Goal: Task Accomplishment & Management: Use online tool/utility

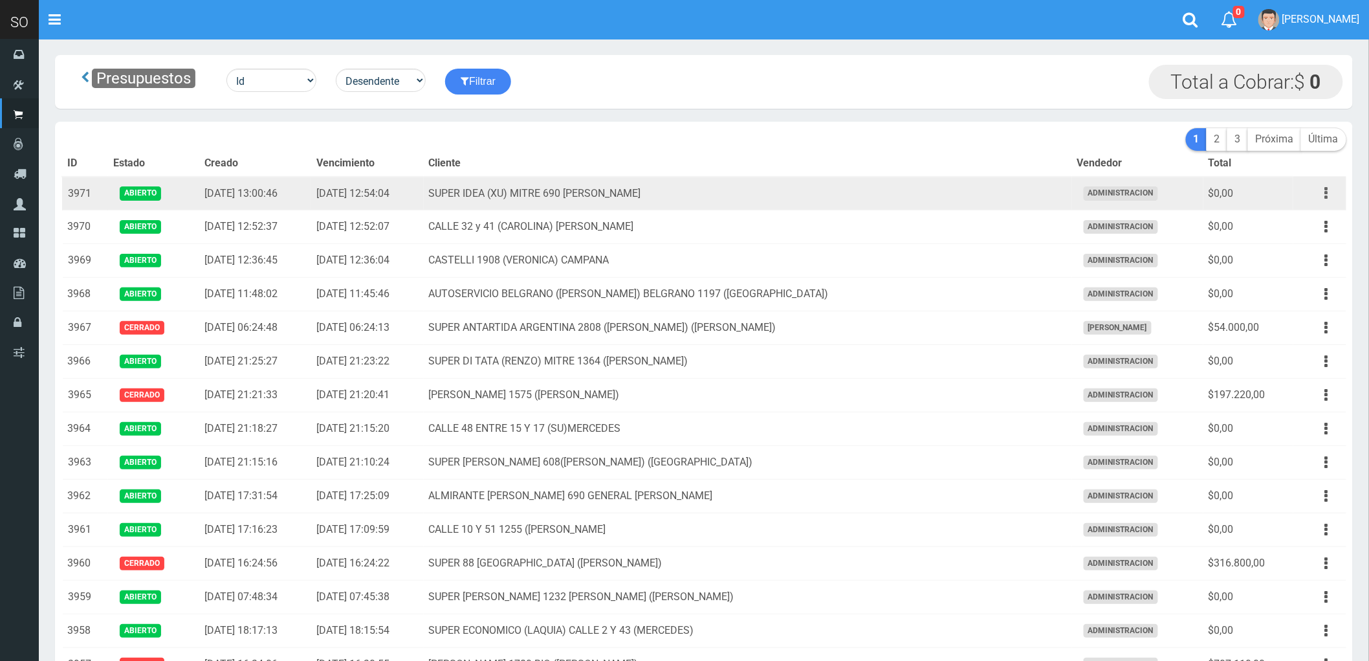
click at [1325, 192] on icon "button" at bounding box center [1326, 193] width 3 height 23
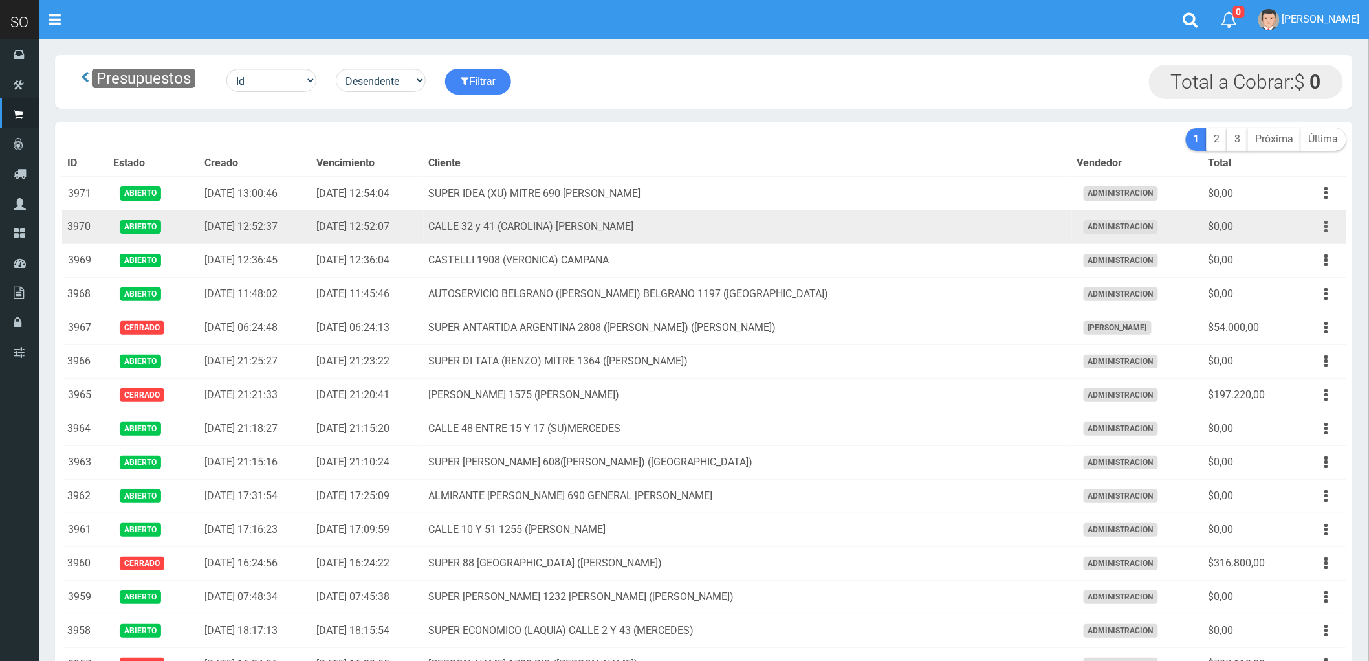
click at [1323, 226] on button "button" at bounding box center [1326, 226] width 29 height 23
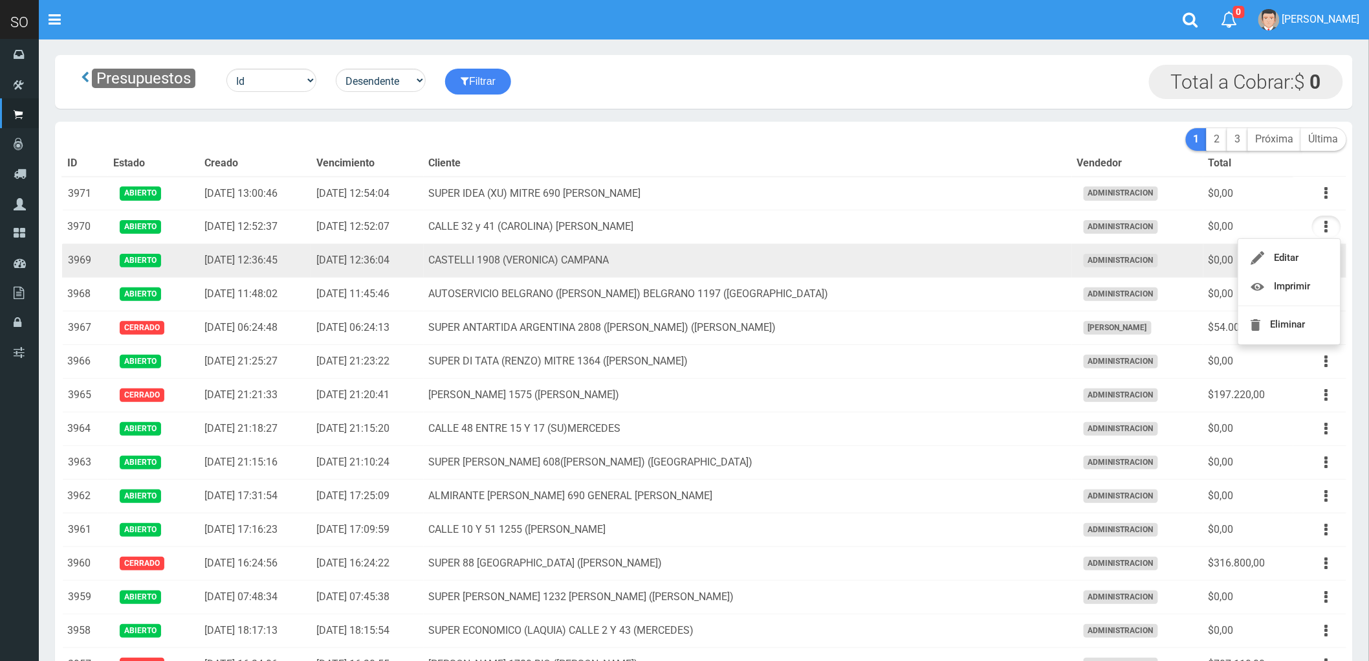
click at [923, 268] on td "CASTELLI 1908 (VERONICA) CAMPANA" at bounding box center [748, 261] width 648 height 34
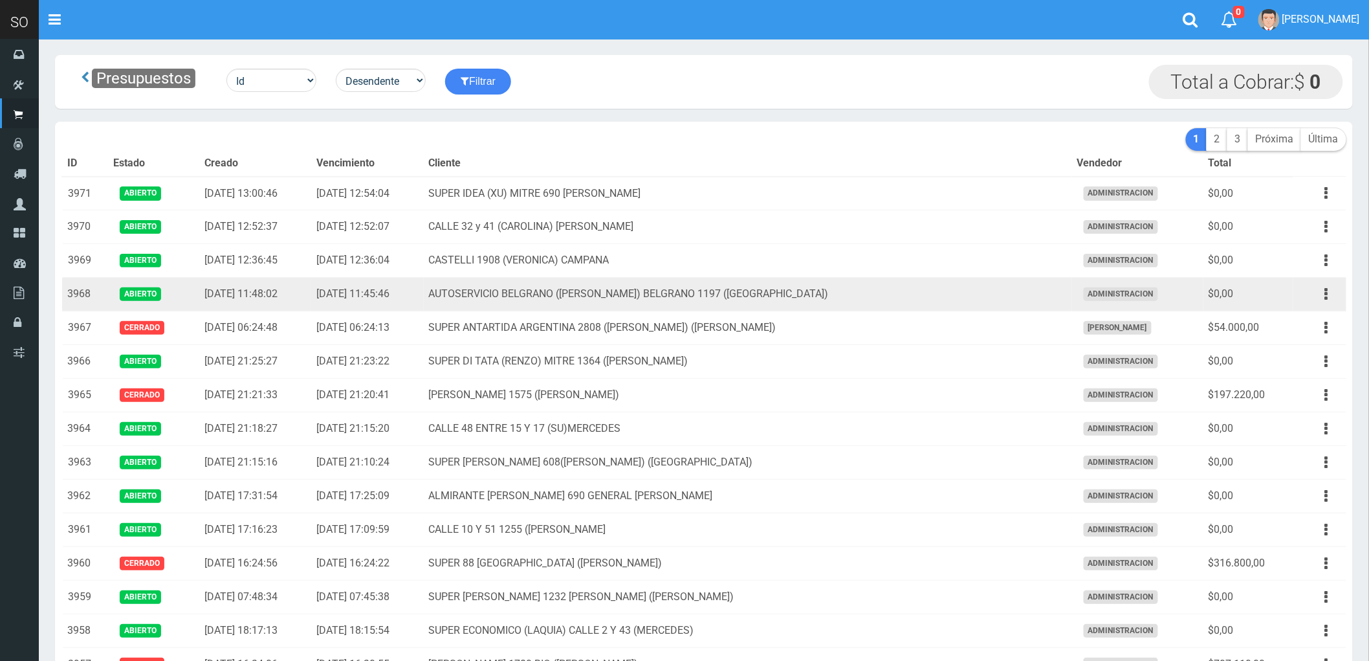
click at [941, 296] on td "AUTOSERVICIO BELGRANO ([PERSON_NAME]) BELGRANO 1197 ([GEOGRAPHIC_DATA])" at bounding box center [748, 295] width 648 height 34
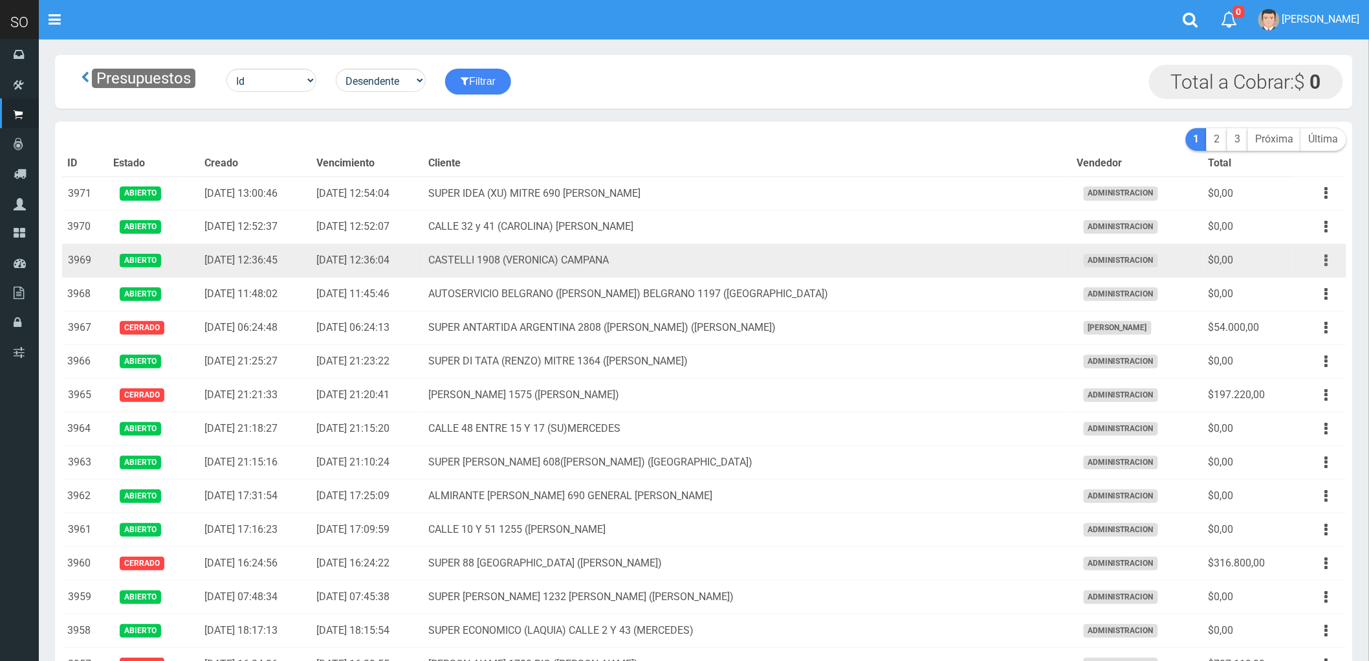
click at [1325, 258] on icon "button" at bounding box center [1326, 260] width 3 height 23
drag, startPoint x: 1289, startPoint y: 282, endPoint x: 1012, endPoint y: 256, distance: 278.2
click at [1012, 256] on td "CASTELLI 1908 (VERONICA) CAMPANA" at bounding box center [748, 261] width 648 height 34
drag, startPoint x: 1323, startPoint y: 262, endPoint x: 901, endPoint y: 261, distance: 422.5
click at [901, 261] on td "CASTELLI 1908 (VERONICA) CAMPANA" at bounding box center [748, 261] width 648 height 34
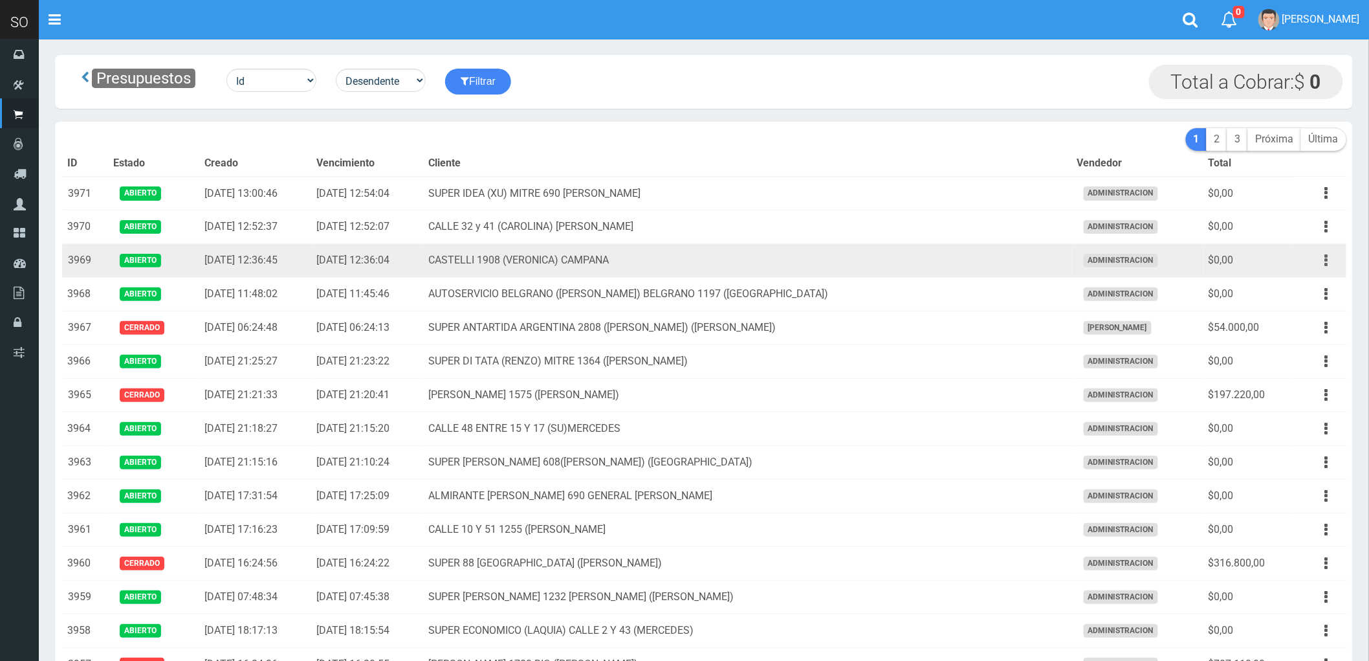
click at [1325, 260] on icon "button" at bounding box center [1326, 260] width 3 height 23
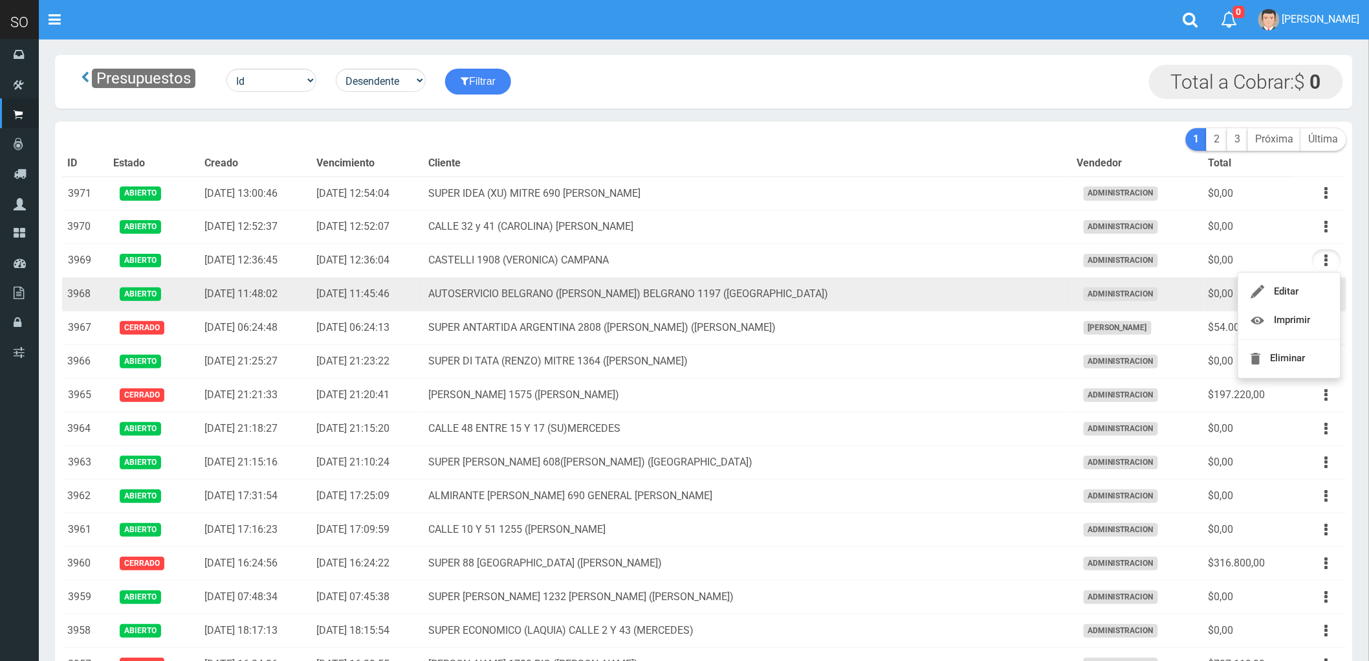
click at [999, 294] on td "AUTOSERVICIO BELGRANO (JULIAN) BELGRANO 1197 (LUJAN)" at bounding box center [748, 295] width 648 height 34
click at [1325, 296] on icon "button" at bounding box center [1326, 294] width 3 height 23
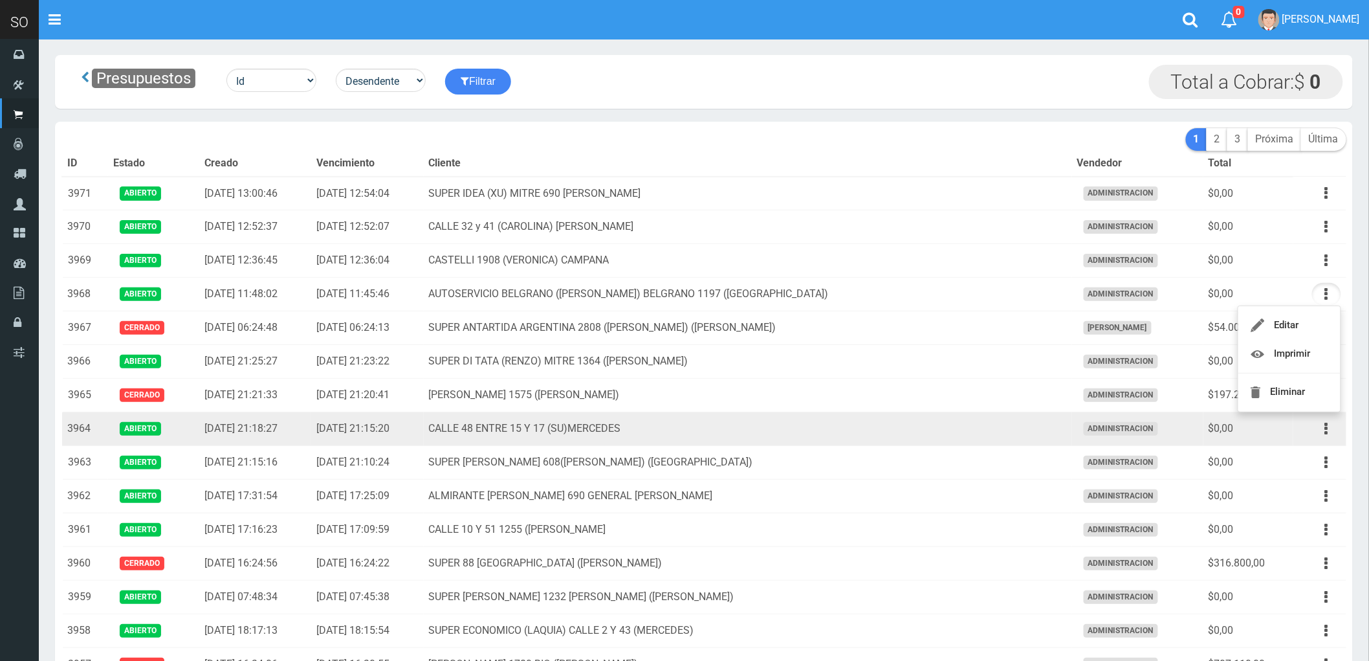
click at [936, 437] on td "CALLE 48 ENTRE 15 Y 17 (SU)MERCEDES" at bounding box center [748, 429] width 648 height 34
click at [1323, 430] on button "button" at bounding box center [1326, 428] width 29 height 23
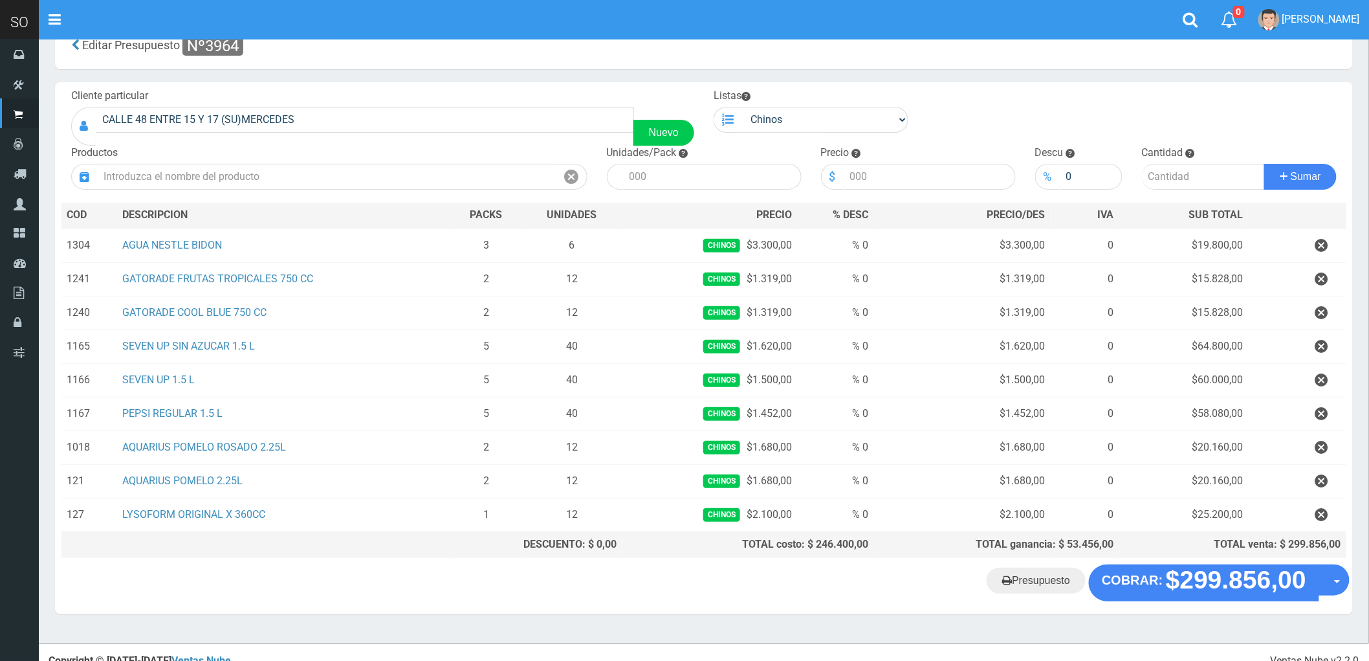
scroll to position [54, 0]
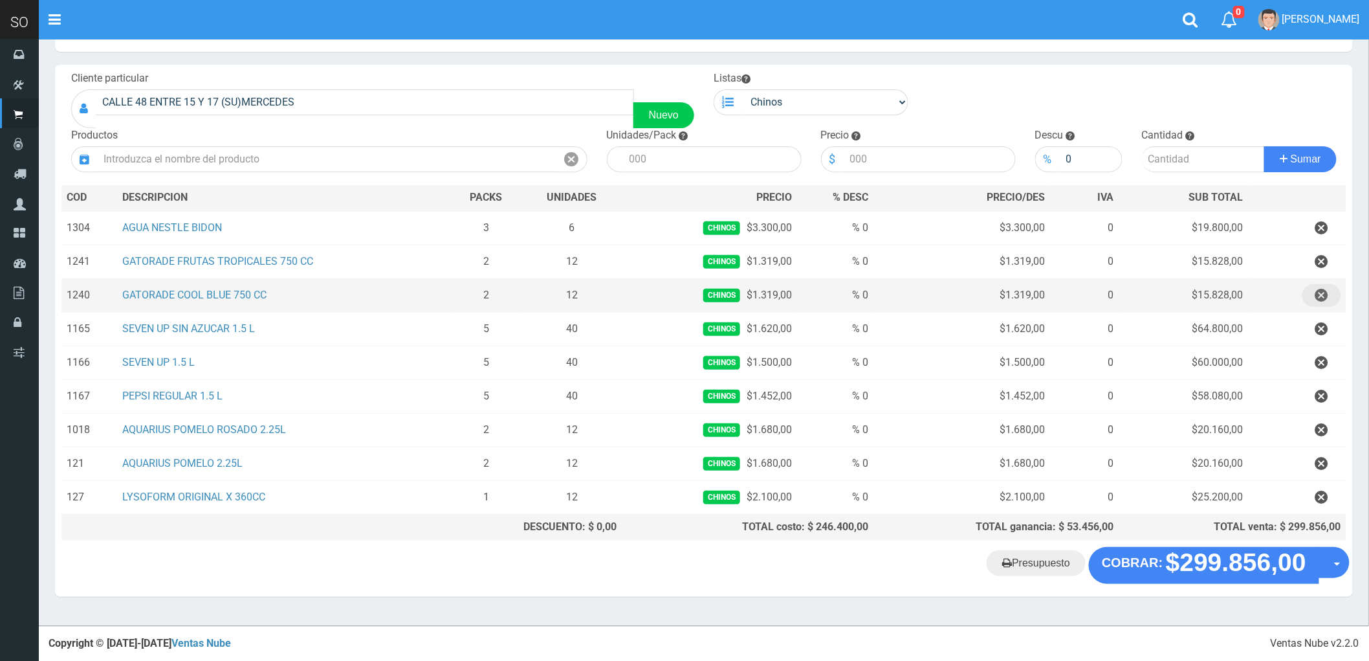
click at [1321, 293] on icon "button" at bounding box center [1322, 295] width 13 height 23
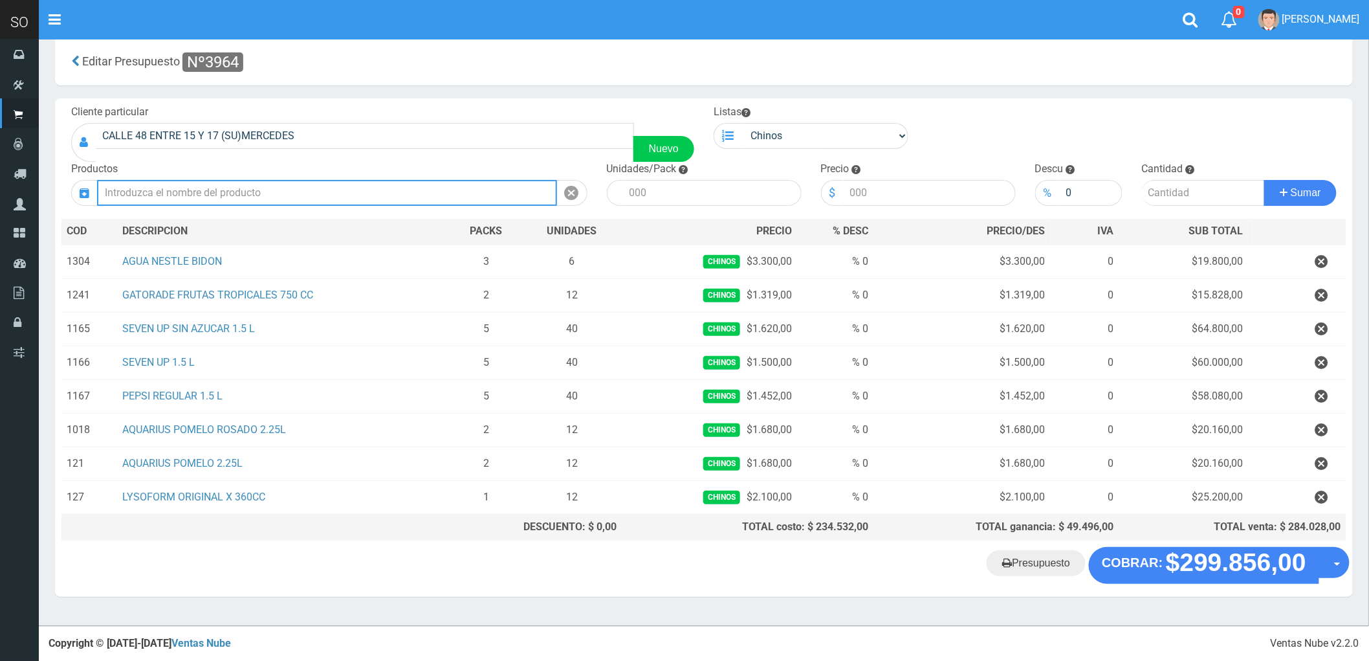
scroll to position [20, 0]
click at [218, 195] on input "text" at bounding box center [327, 193] width 460 height 26
type input "GATORADE"
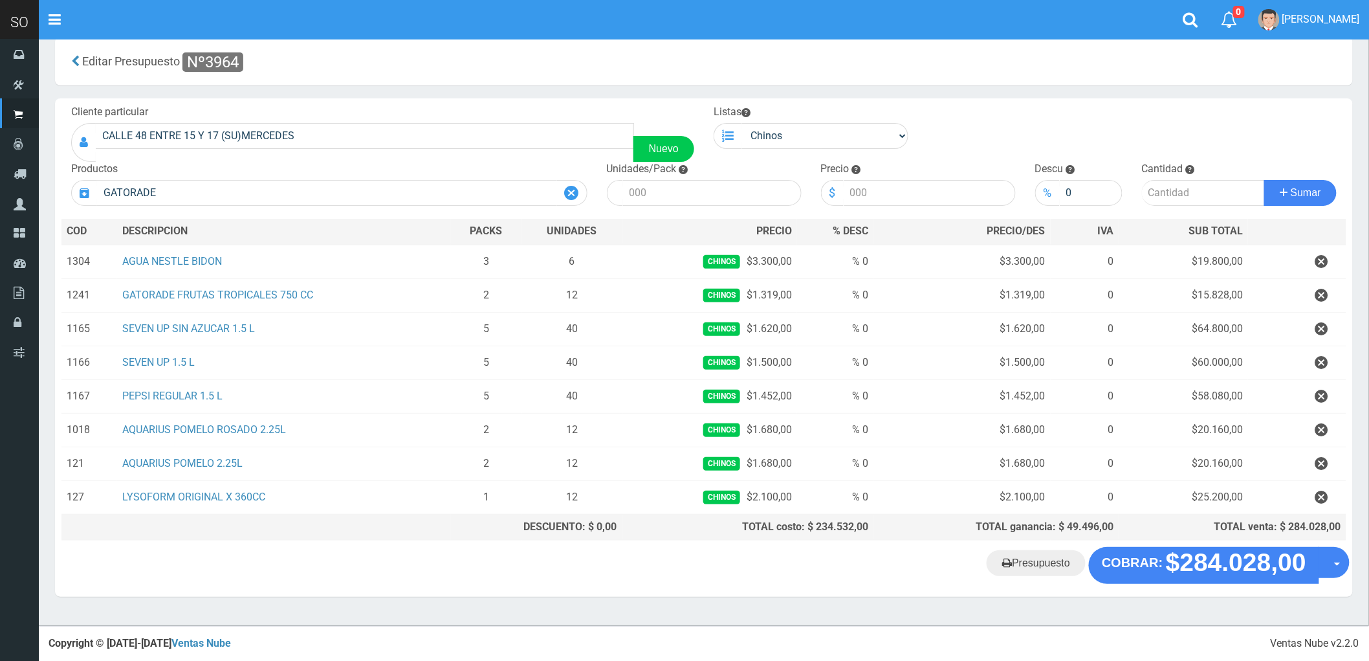
click at [571, 190] on icon at bounding box center [572, 193] width 14 height 19
click at [1047, 566] on link "Presupuesto" at bounding box center [1036, 563] width 99 height 26
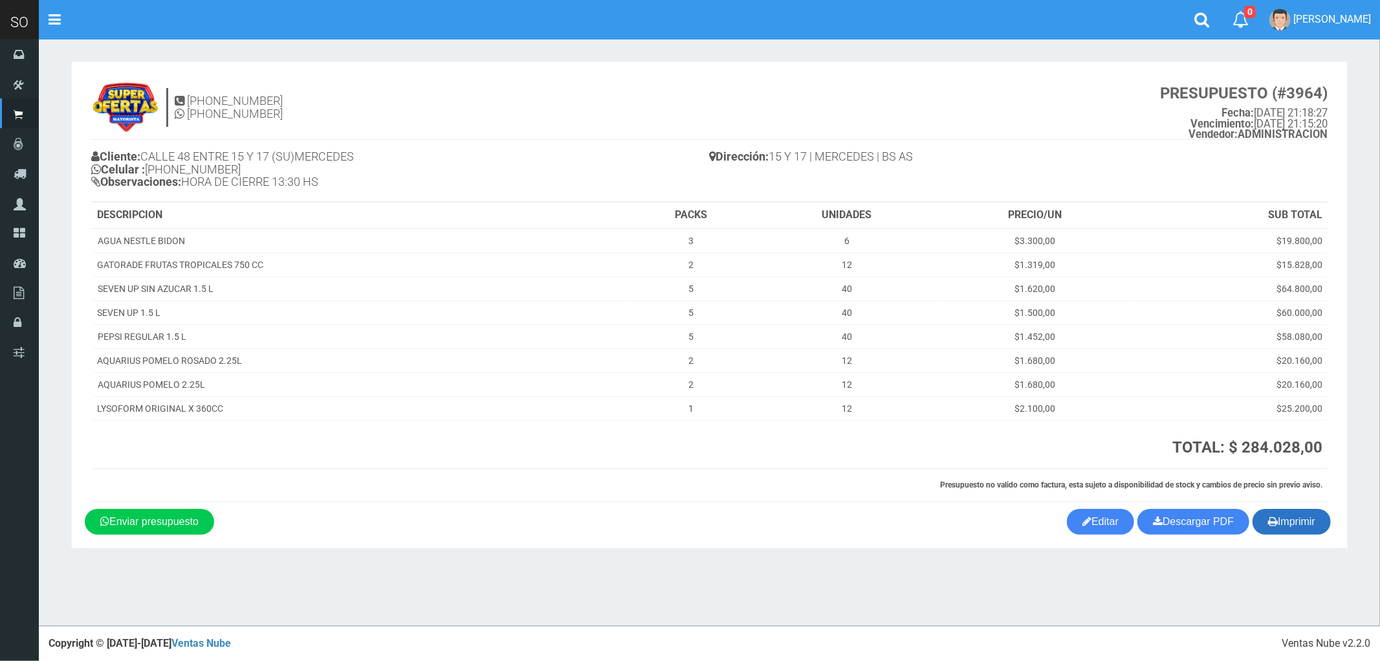
click at [1302, 520] on button "Imprimir" at bounding box center [1292, 522] width 78 height 26
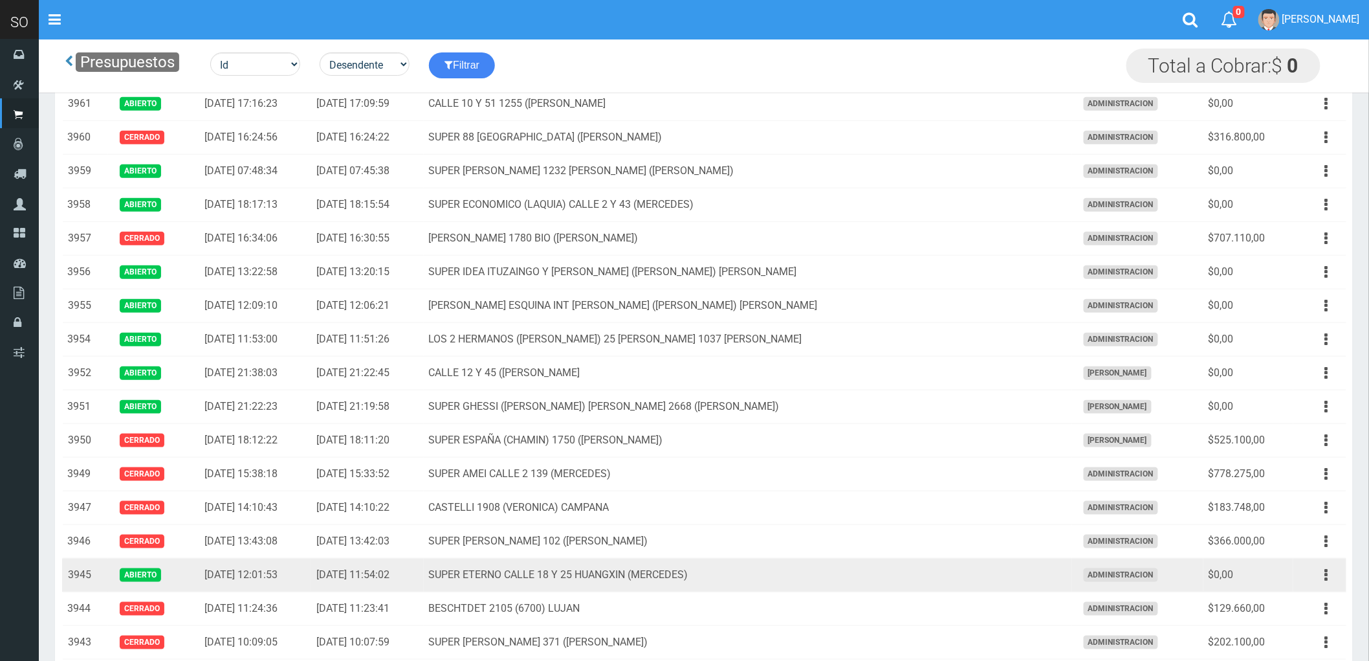
scroll to position [431, 0]
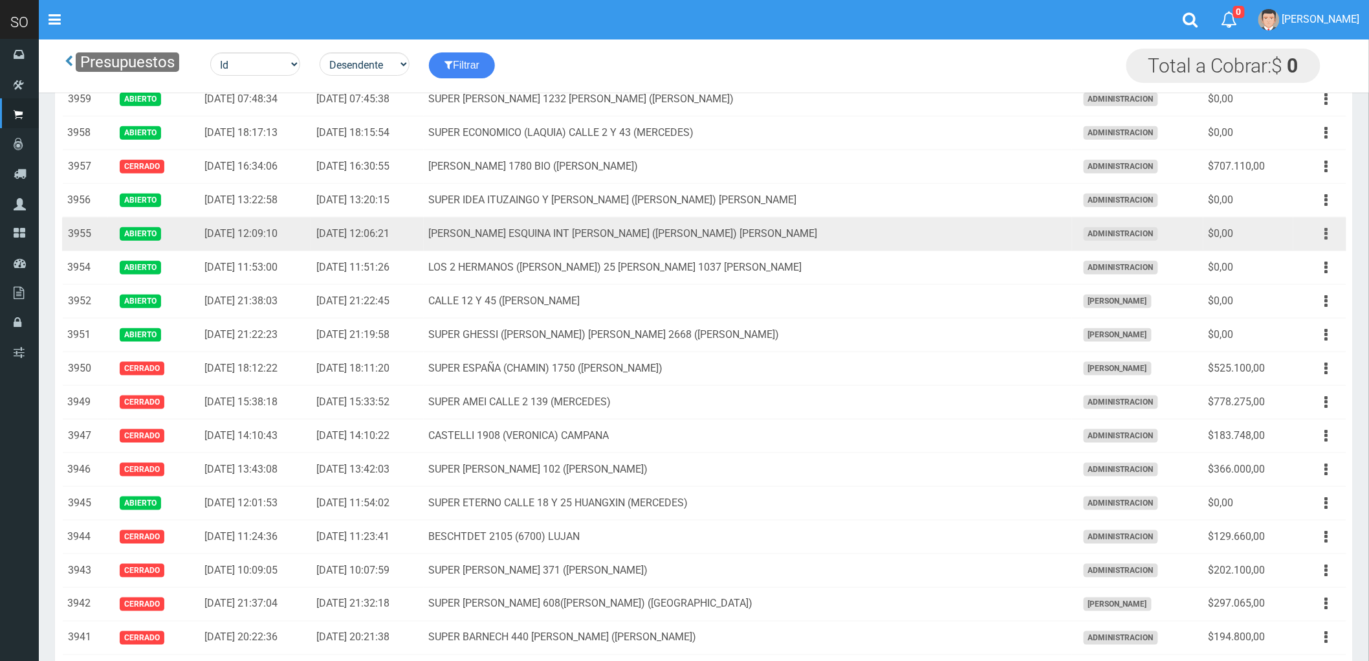
click at [1327, 234] on icon "button" at bounding box center [1326, 234] width 3 height 23
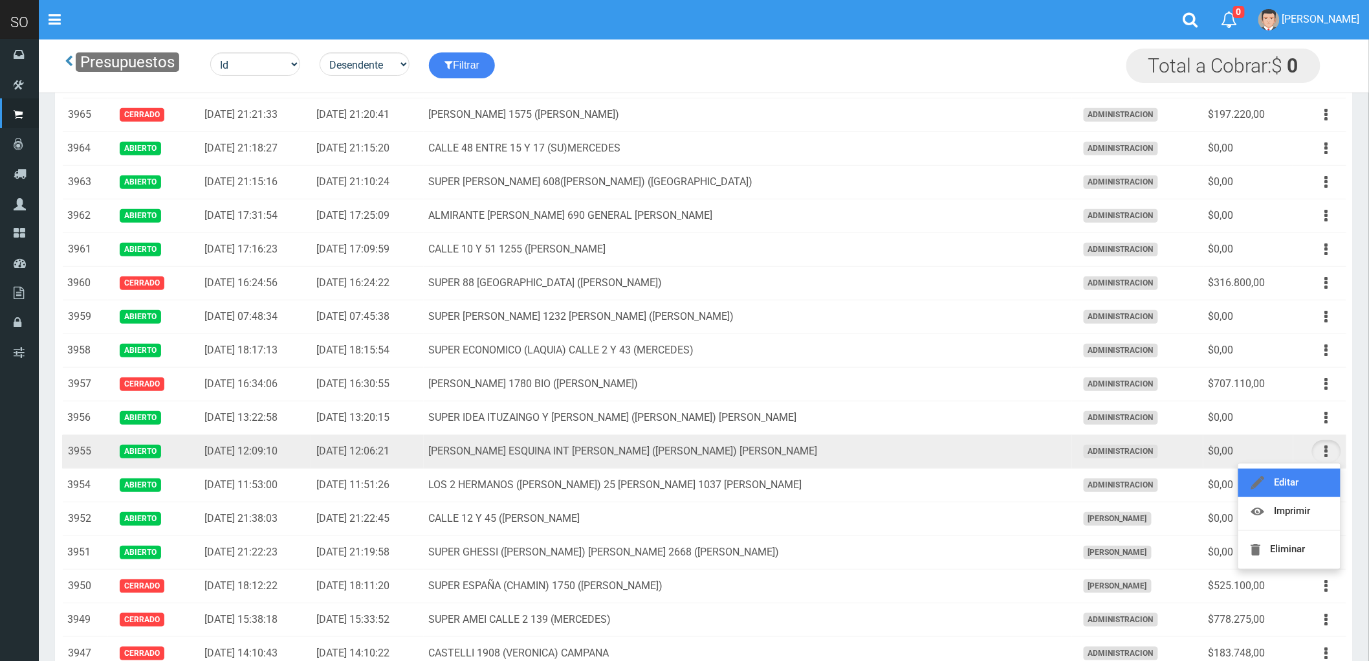
scroll to position [215, 0]
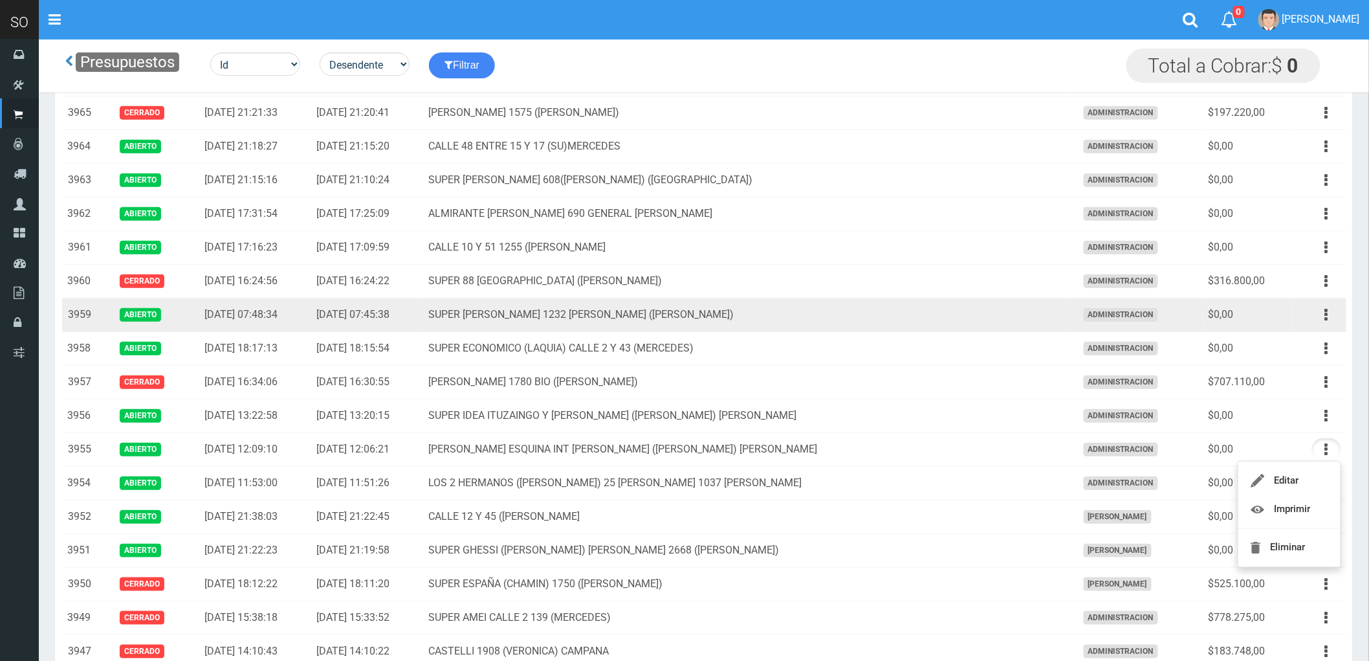
click at [997, 316] on td "SUPER [PERSON_NAME] 1232 [PERSON_NAME] ([PERSON_NAME])" at bounding box center [748, 315] width 648 height 34
click at [1325, 314] on icon "button" at bounding box center [1326, 314] width 3 height 23
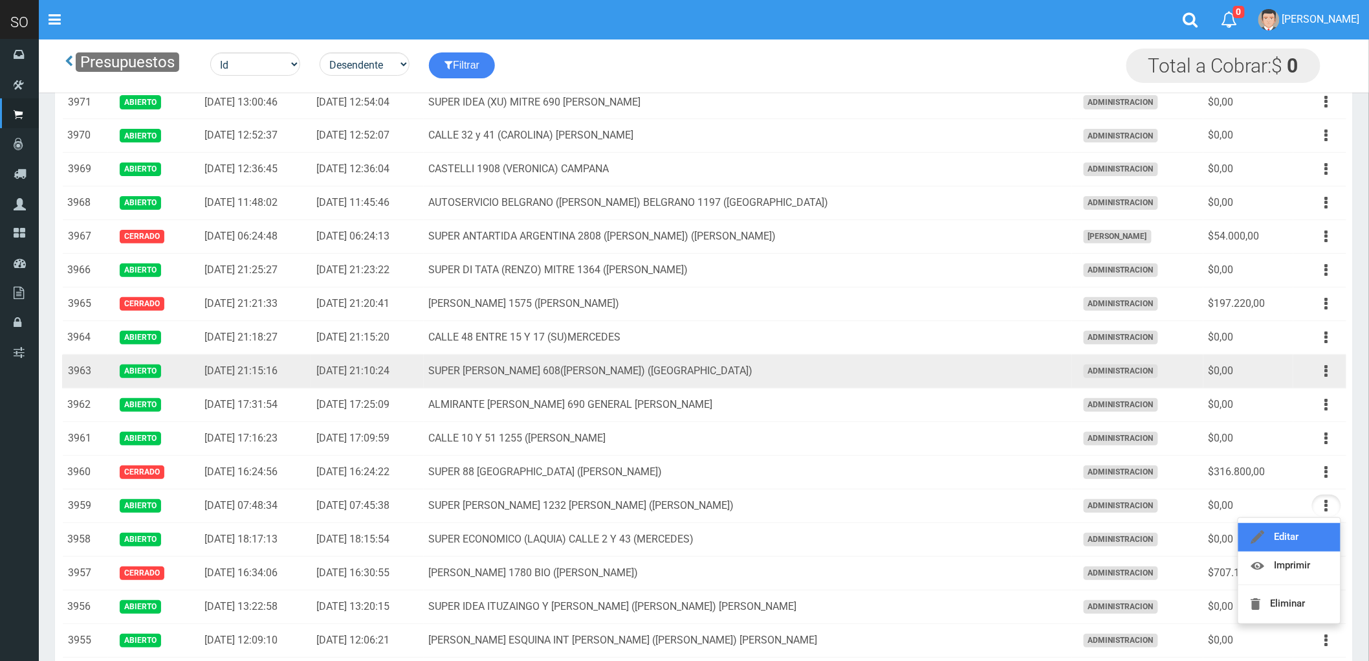
scroll to position [0, 0]
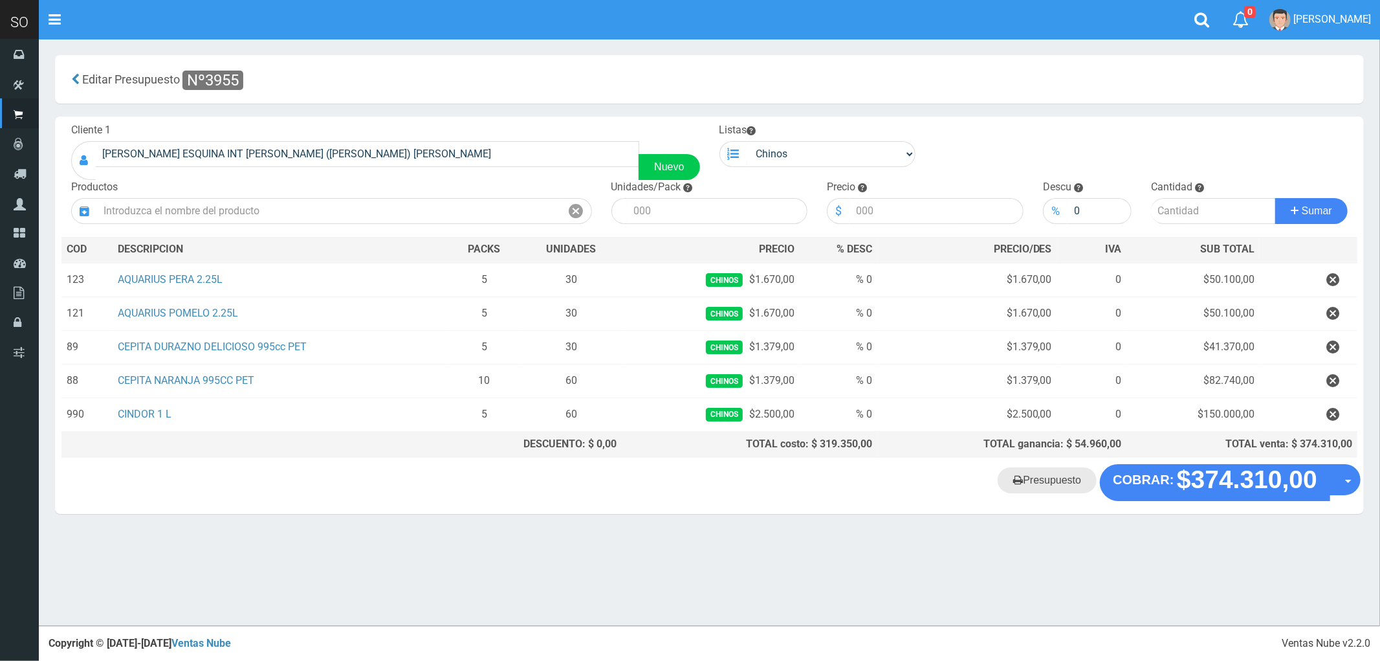
click at [1041, 477] on link "Presupuesto" at bounding box center [1047, 480] width 99 height 26
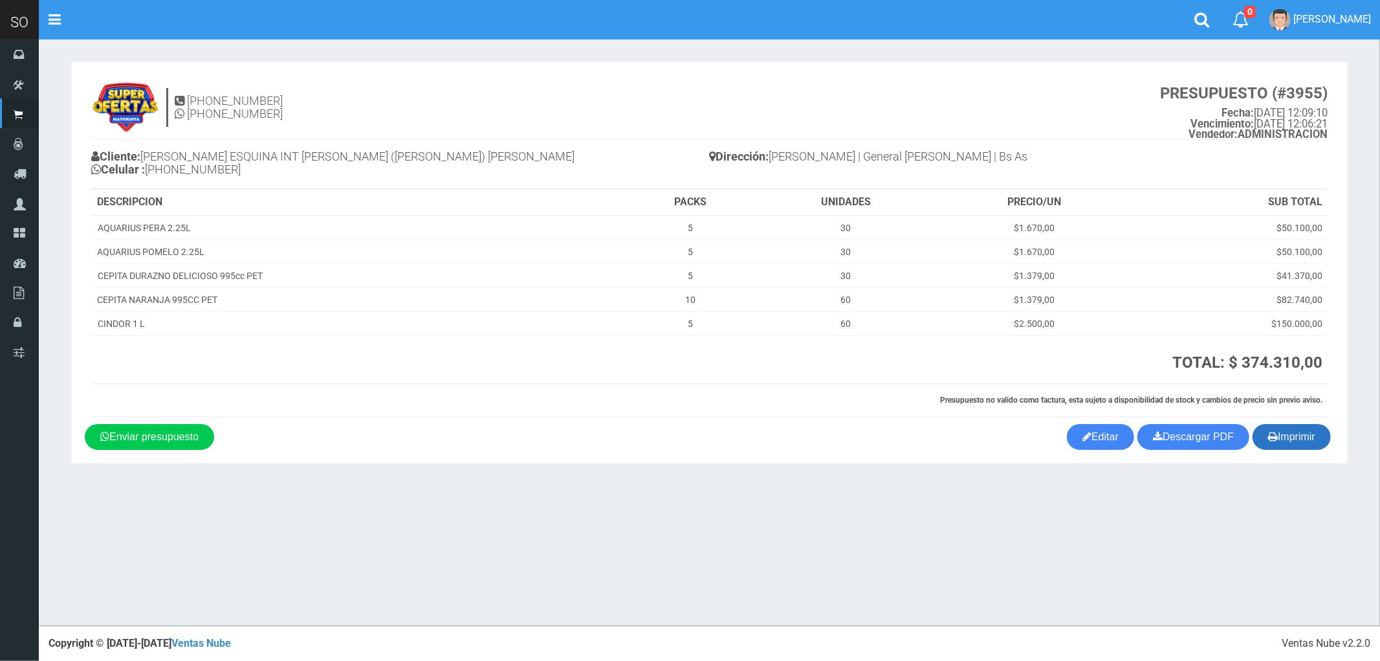
click at [1305, 440] on button "Imprimir" at bounding box center [1292, 437] width 78 height 26
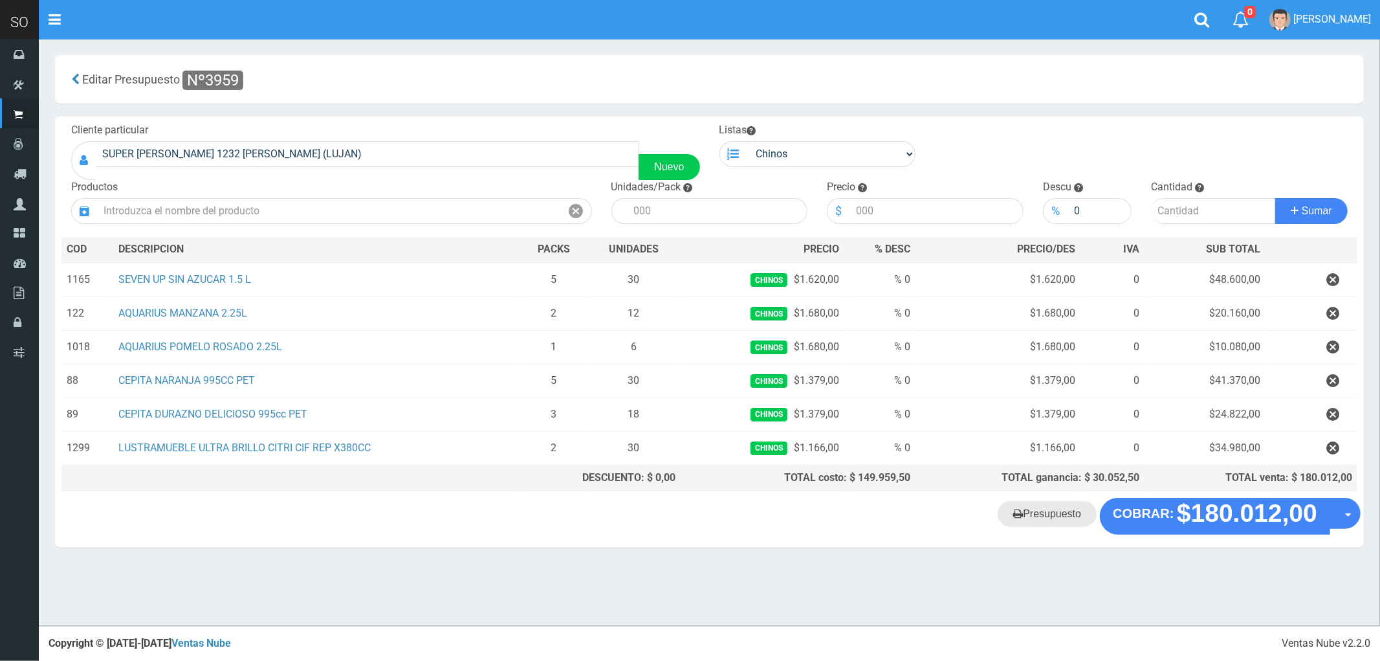
click at [1046, 520] on link "Presupuesto" at bounding box center [1047, 514] width 99 height 26
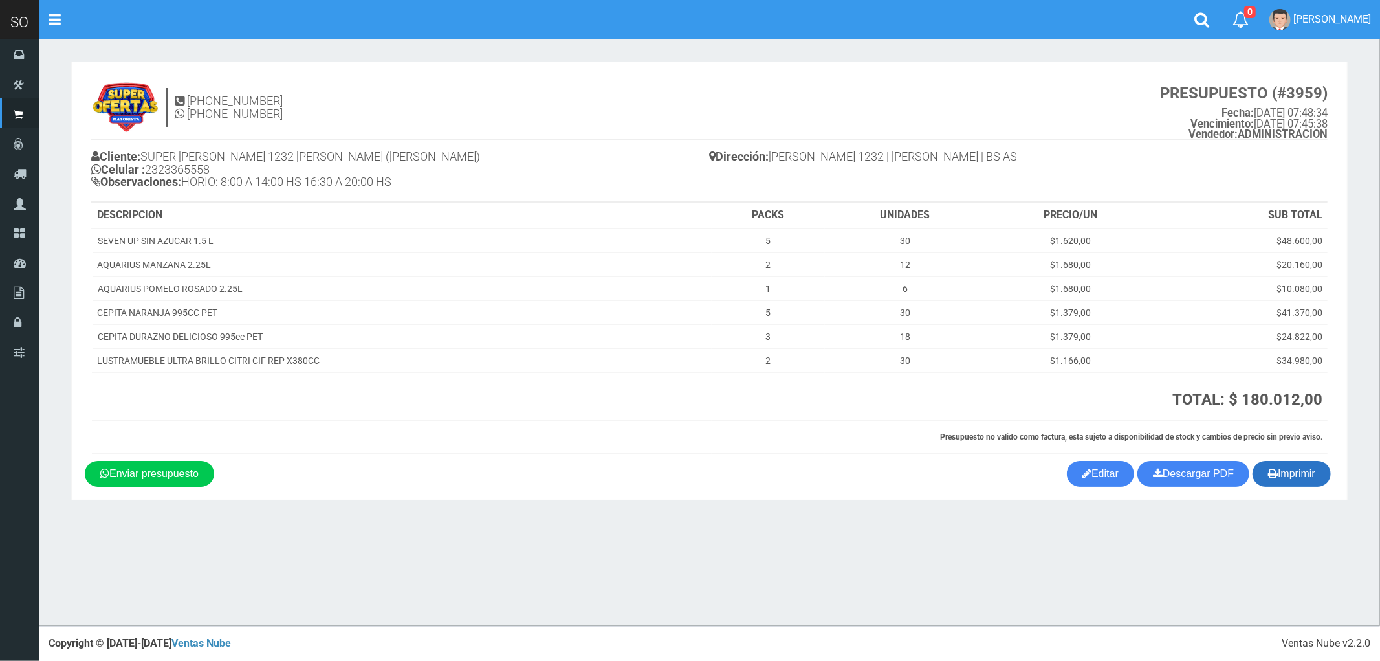
click at [1286, 471] on button "Imprimir" at bounding box center [1292, 474] width 78 height 26
